Goal: Use online tool/utility: Utilize a website feature to perform a specific function

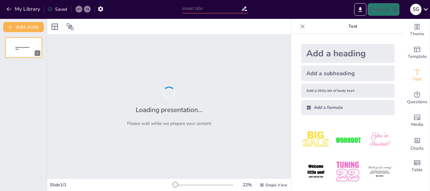
type input "La [DEMOGRAPHIC_DATA] : Principes Fondamentaux et Applications Pratiques"
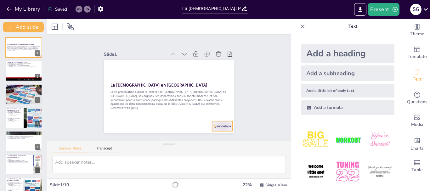
click at [211, 125] on div at bounding box center [217, 131] width 21 height 12
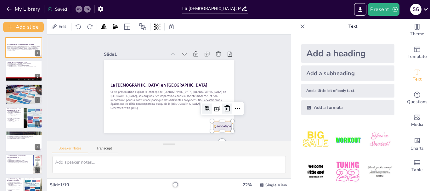
click at [223, 106] on icon at bounding box center [227, 109] width 8 height 8
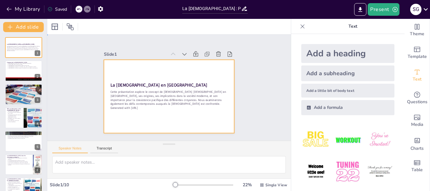
click at [122, 69] on div at bounding box center [169, 96] width 130 height 73
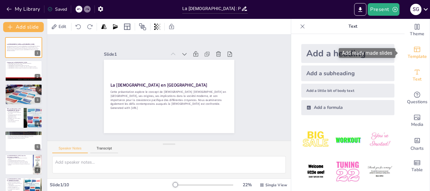
click at [407, 59] on span "Template" at bounding box center [416, 56] width 19 height 7
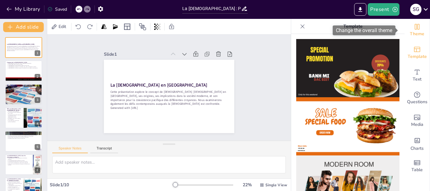
click at [413, 37] on span "Theme" at bounding box center [417, 34] width 14 height 7
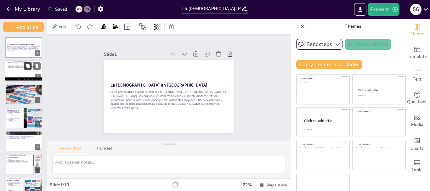
click at [28, 69] on button at bounding box center [28, 66] width 8 height 8
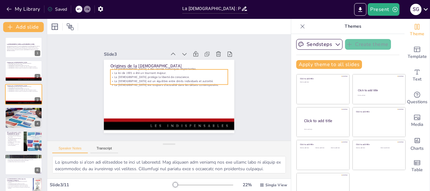
click at [136, 66] on div "Origines de la [DEMOGRAPHIC_DATA] La [DEMOGRAPHIC_DATA] a des racines historiqu…" at bounding box center [167, 96] width 137 height 87
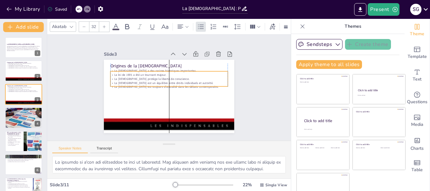
click at [135, 75] on p "La [DEMOGRAPHIC_DATA] protège la liberté de conscience." at bounding box center [169, 79] width 117 height 16
click at [79, 83] on div "Slide 1 La [DEMOGRAPHIC_DATA] en [GEOGRAPHIC_DATA] Cette présentation explore l…" at bounding box center [169, 87] width 260 height 154
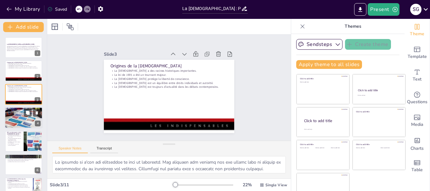
click at [26, 117] on div at bounding box center [23, 117] width 39 height 21
type textarea "La neutralité des institutions est essentielle pour garantir que tous les citoy…"
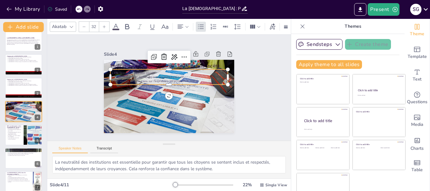
click at [137, 77] on p "Elle soulève des questions sur l'expression [DEMOGRAPHIC_DATA]." at bounding box center [169, 81] width 117 height 16
